Goal: Information Seeking & Learning: Learn about a topic

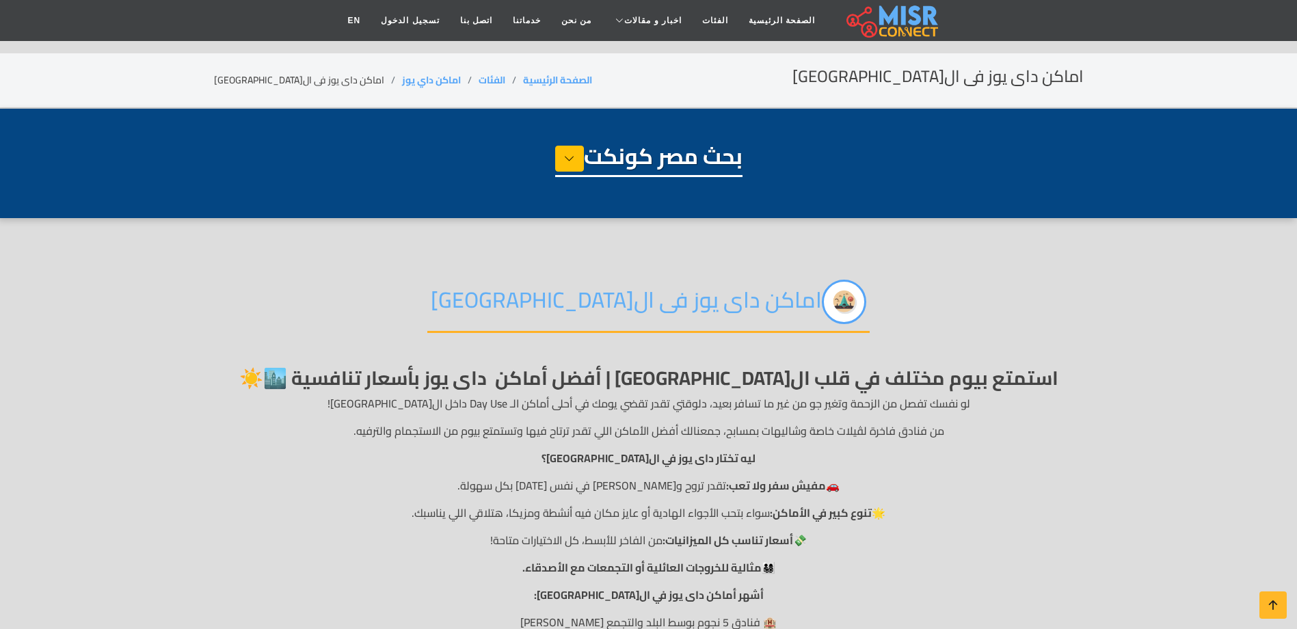
select select "**********"
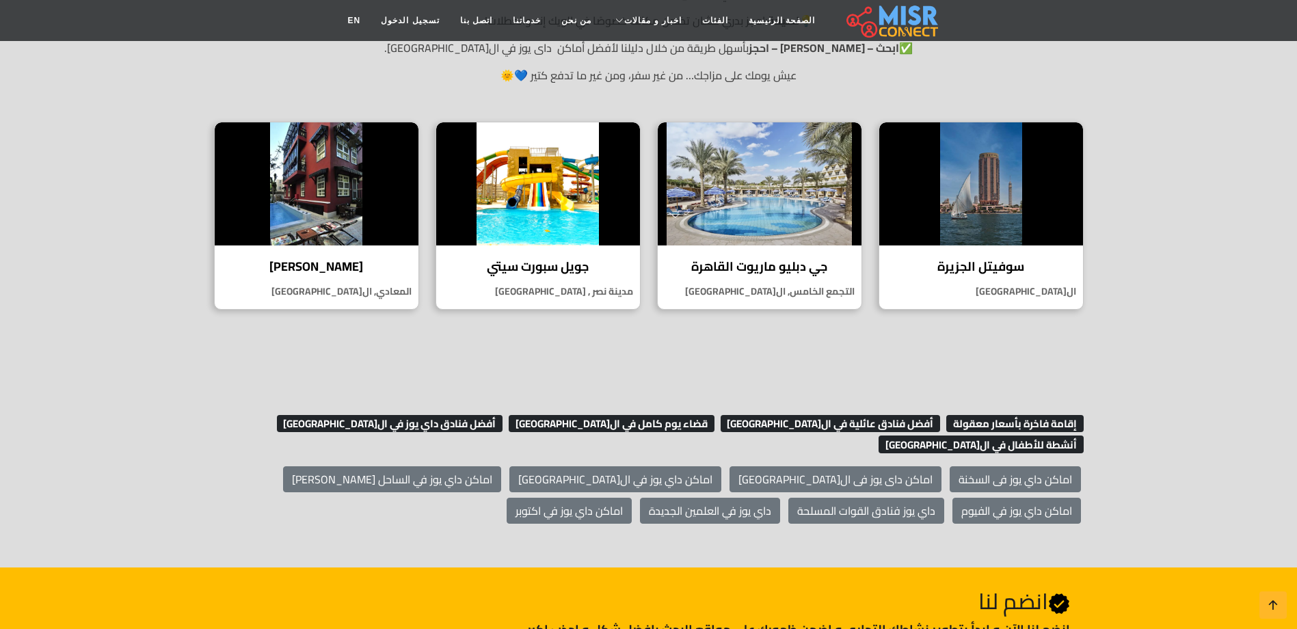
scroll to position [615, 0]
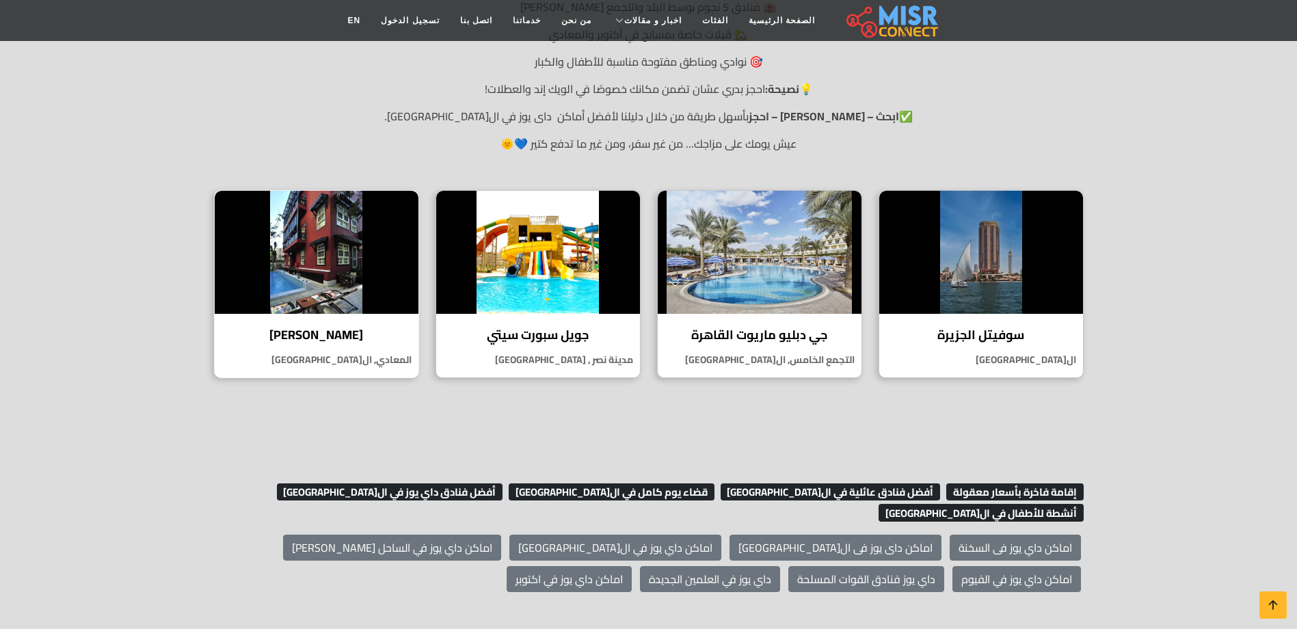
click at [325, 334] on h4 "[PERSON_NAME]" at bounding box center [316, 334] width 183 height 15
click at [786, 271] on img at bounding box center [760, 252] width 204 height 123
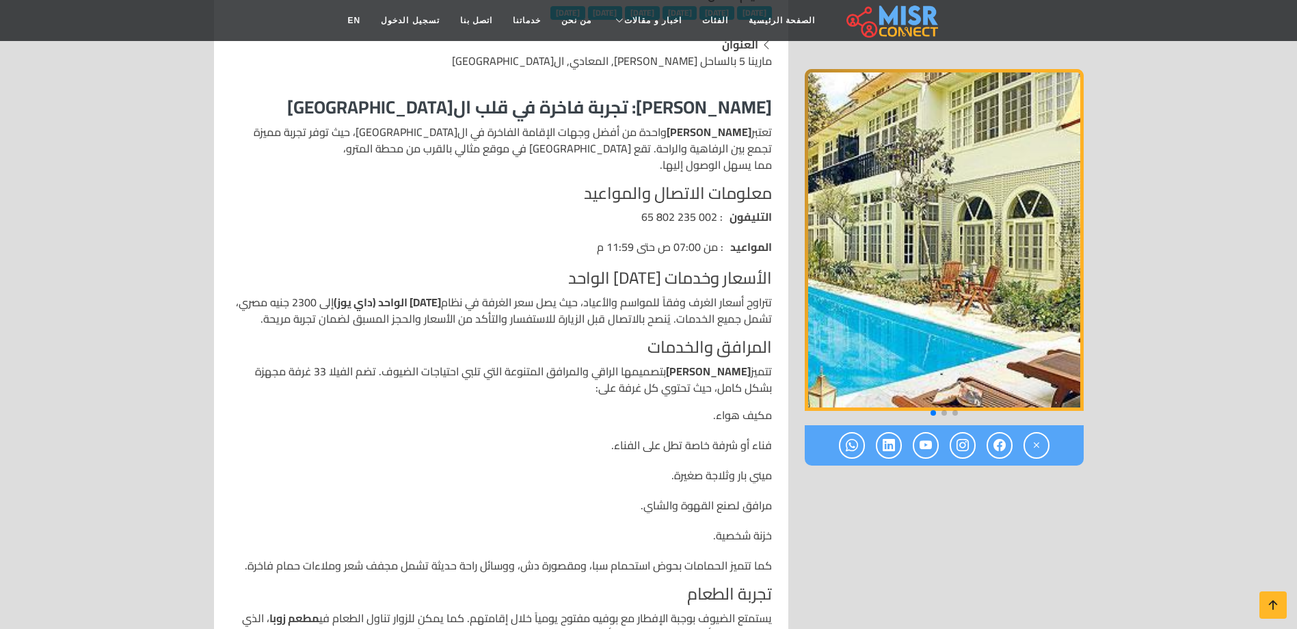
scroll to position [342, 0]
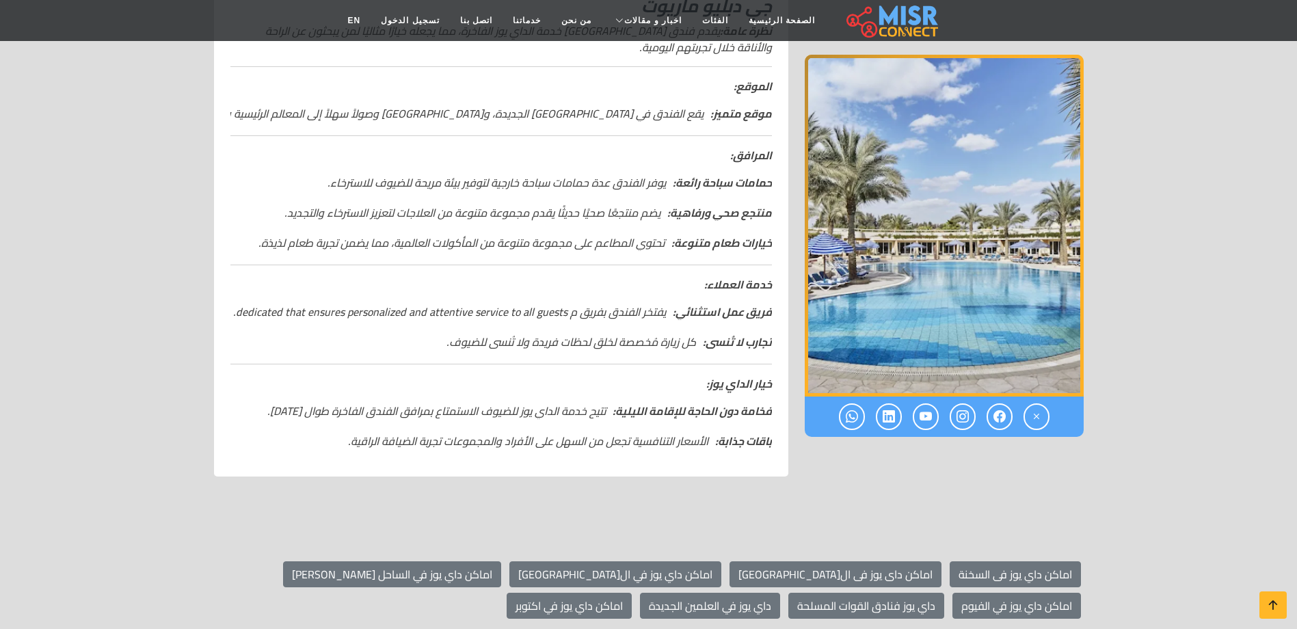
scroll to position [479, 0]
